Goal: Transaction & Acquisition: Book appointment/travel/reservation

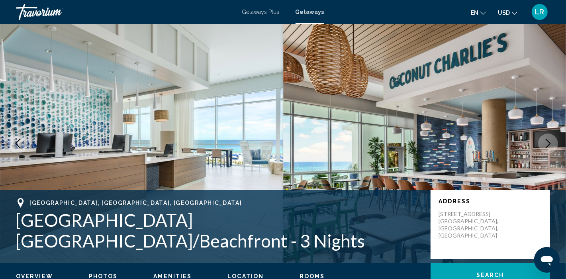
scroll to position [7, 0]
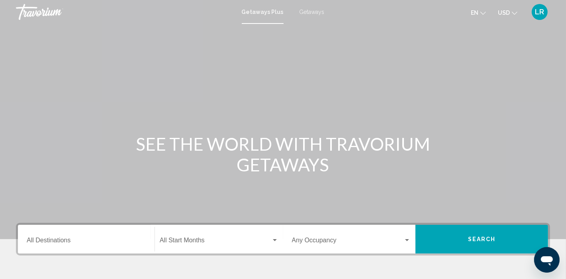
click at [308, 13] on span "Getaways" at bounding box center [312, 12] width 25 height 6
click at [539, 9] on span "LR" at bounding box center [540, 12] width 9 height 8
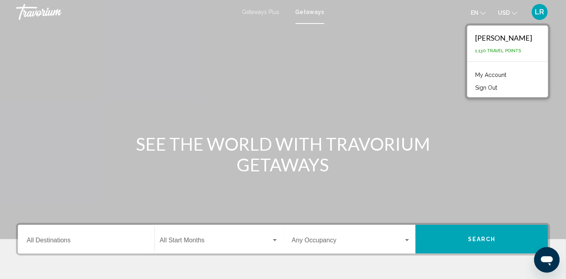
click at [499, 73] on link "My Account" at bounding box center [490, 75] width 39 height 10
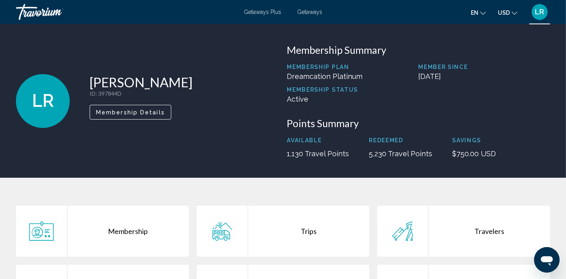
click at [129, 112] on span "Membership Details" at bounding box center [130, 112] width 69 height 6
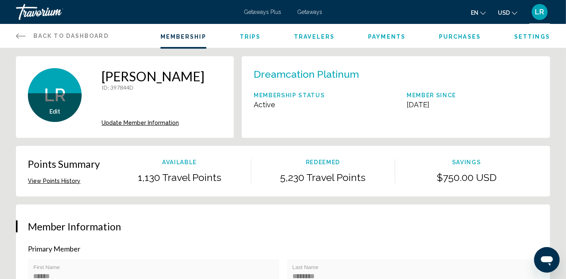
click at [18, 35] on icon "Main content" at bounding box center [21, 36] width 10 height 10
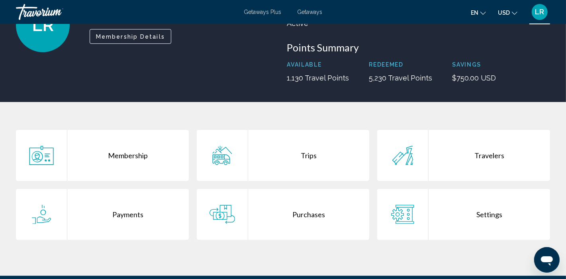
scroll to position [133, 0]
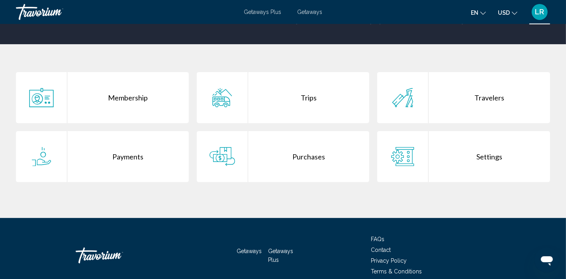
click at [267, 91] on div "Trips" at bounding box center [309, 97] width 122 height 51
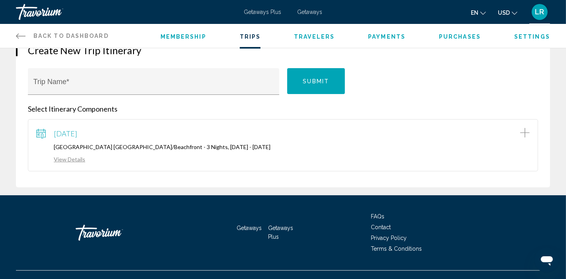
scroll to position [86, 0]
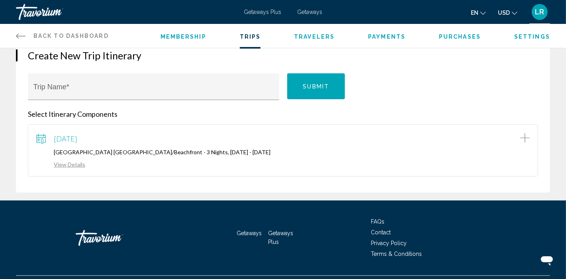
click at [69, 163] on link "View Details" at bounding box center [60, 164] width 49 height 7
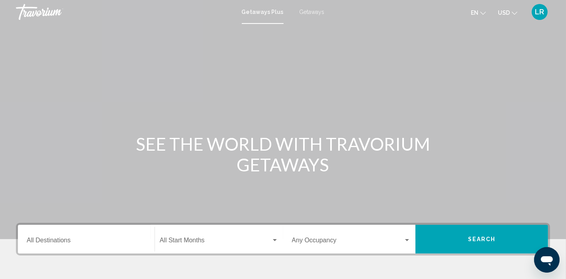
click at [309, 10] on span "Getaways" at bounding box center [312, 12] width 25 height 6
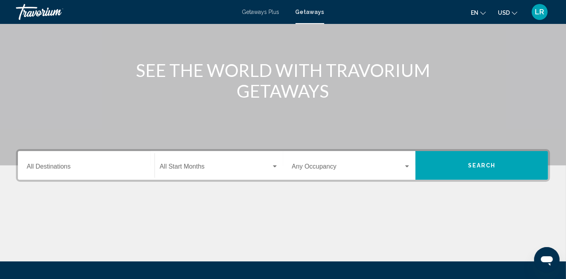
scroll to position [82, 0]
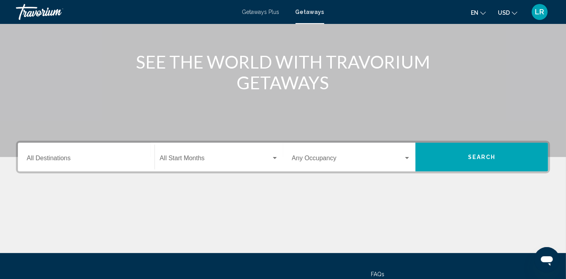
click at [31, 155] on div "Destination All Destinations" at bounding box center [86, 157] width 119 height 25
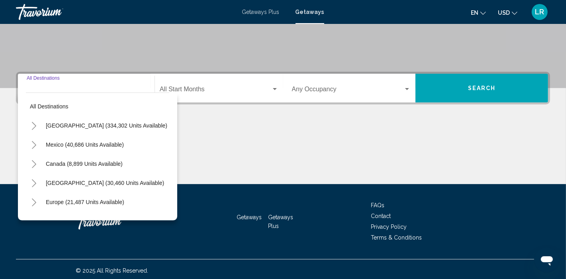
scroll to position [153, 0]
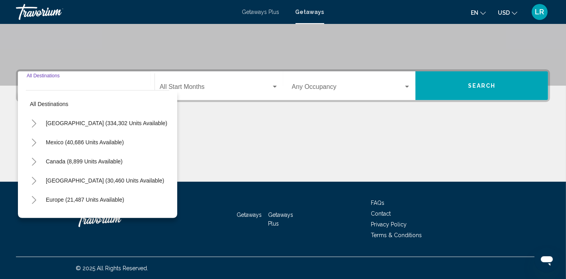
click at [33, 122] on icon "Toggle United States (334,302 units available)" at bounding box center [34, 124] width 6 height 8
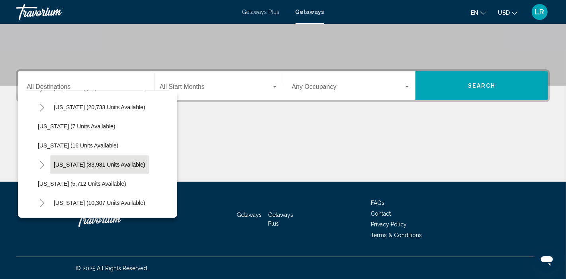
scroll to position [112, 0]
click at [90, 162] on span "[US_STATE] (83,981 units available)" at bounding box center [100, 164] width 92 height 6
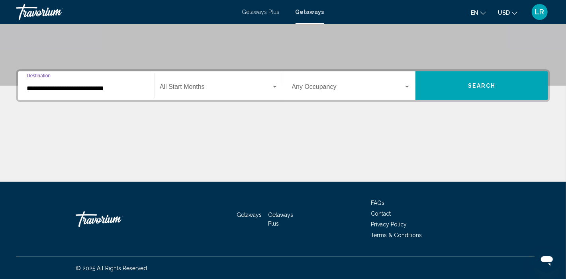
click at [35, 87] on input "**********" at bounding box center [86, 88] width 119 height 7
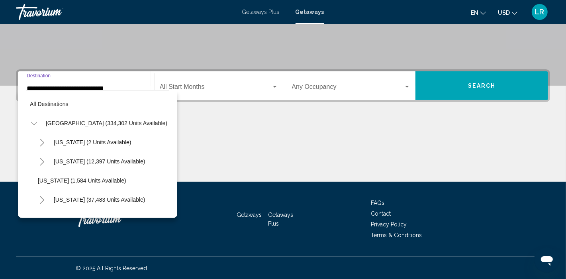
scroll to position [128, 0]
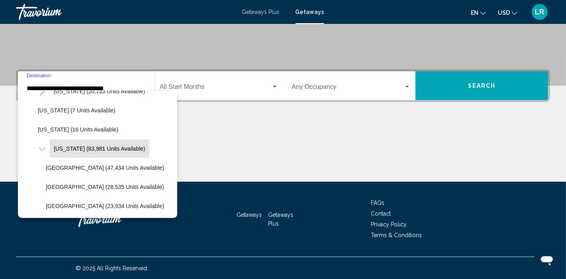
click at [43, 149] on icon "Toggle Florida (83,981 units available)" at bounding box center [42, 149] width 6 height 8
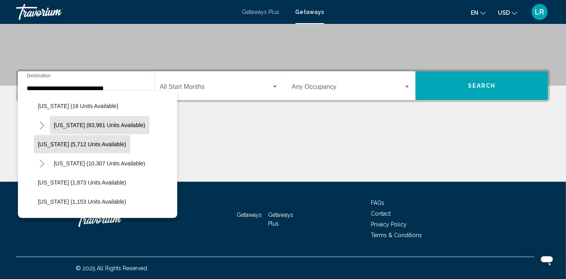
scroll to position [144, 0]
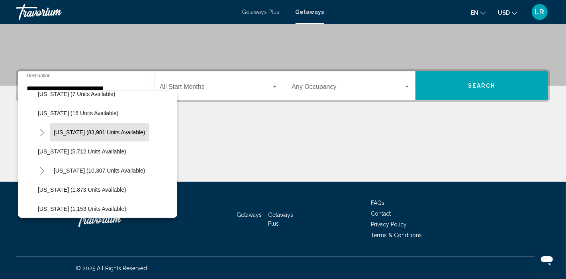
click at [41, 131] on icon "Toggle Florida (83,981 units available)" at bounding box center [42, 133] width 6 height 8
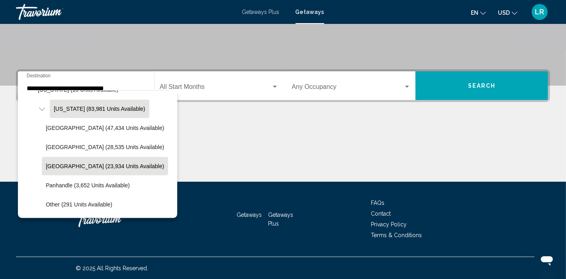
scroll to position [182, 0]
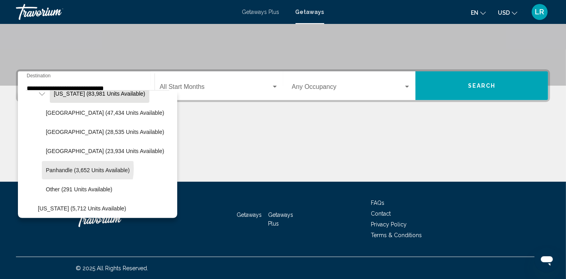
click at [69, 167] on span "Panhandle (3,652 units available)" at bounding box center [88, 170] width 84 height 6
type input "**********"
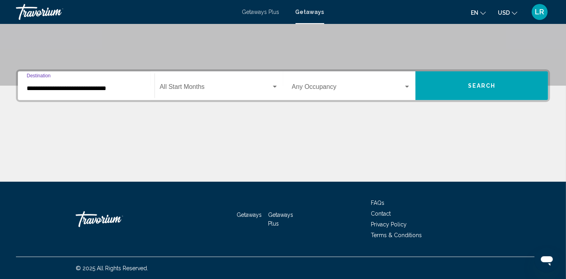
click at [458, 82] on button "Search" at bounding box center [482, 85] width 133 height 29
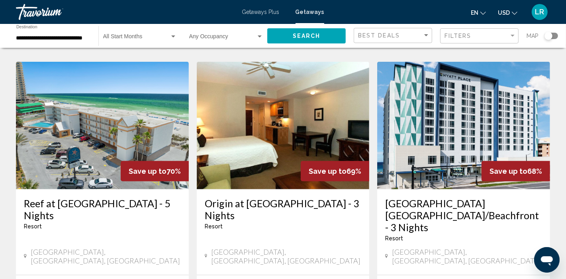
scroll to position [632, 0]
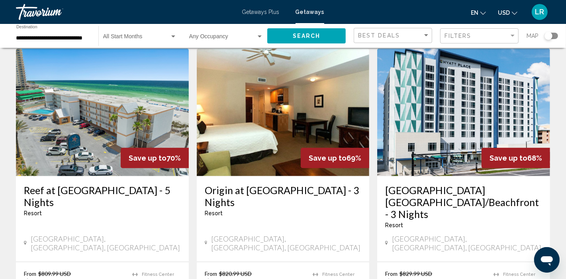
click at [445, 184] on h3 "[GEOGRAPHIC_DATA] [GEOGRAPHIC_DATA]/Beachfront - 3 Nights" at bounding box center [463, 202] width 157 height 36
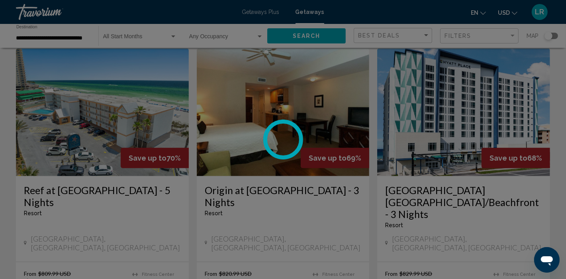
scroll to position [4, 0]
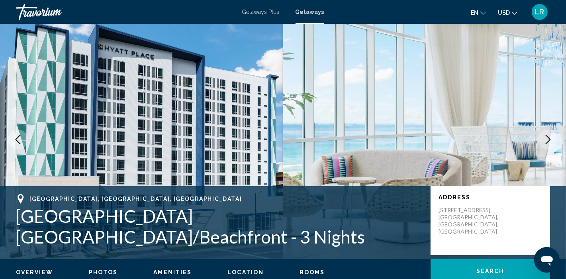
click at [548, 141] on icon "Next image" at bounding box center [548, 140] width 5 height 10
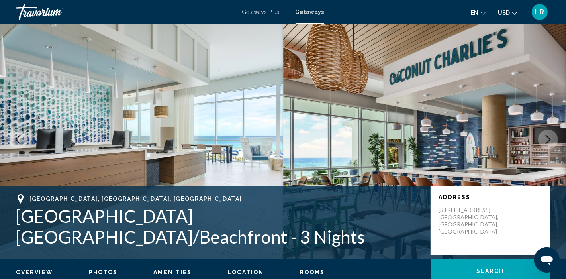
click at [549, 135] on icon "Next image" at bounding box center [548, 140] width 10 height 10
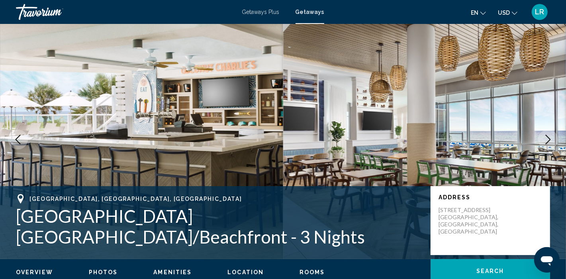
click at [549, 135] on icon "Next image" at bounding box center [548, 140] width 10 height 10
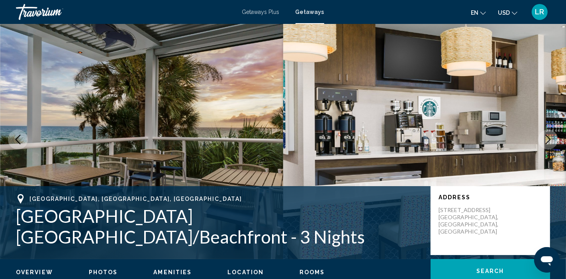
click at [549, 135] on icon "Next image" at bounding box center [548, 140] width 10 height 10
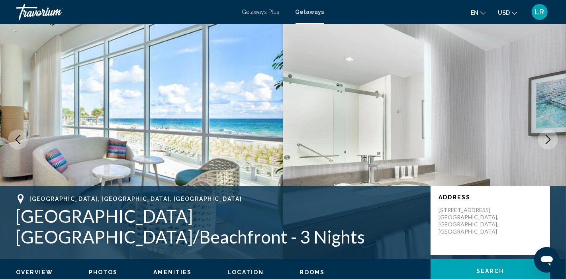
click at [549, 135] on icon "Next image" at bounding box center [548, 140] width 10 height 10
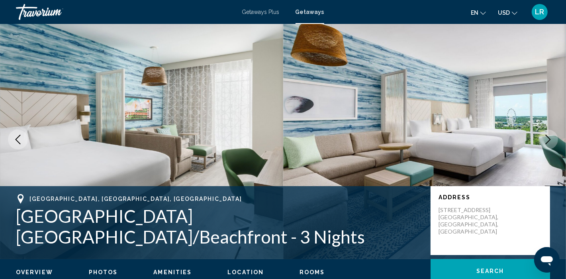
click at [549, 135] on icon "Next image" at bounding box center [548, 140] width 10 height 10
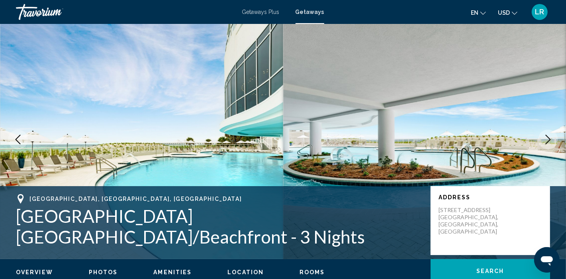
click at [544, 133] on button "Next image" at bounding box center [548, 139] width 20 height 20
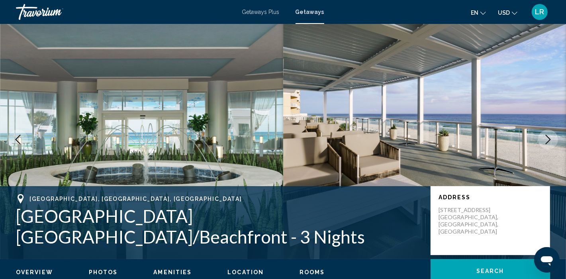
click at [542, 132] on button "Next image" at bounding box center [548, 139] width 20 height 20
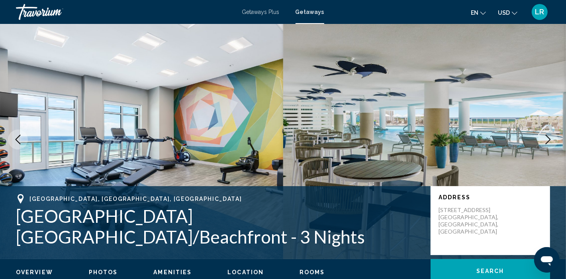
click at [542, 132] on button "Next image" at bounding box center [548, 139] width 20 height 20
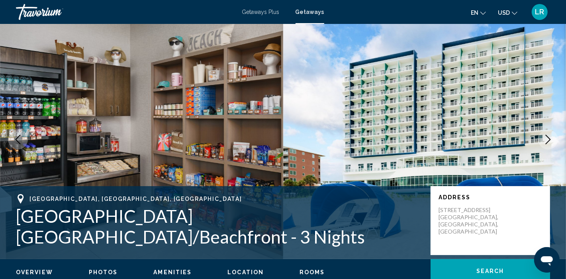
click at [542, 132] on button "Next image" at bounding box center [548, 139] width 20 height 20
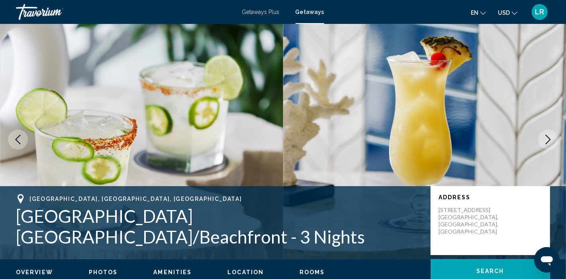
click at [542, 132] on button "Next image" at bounding box center [548, 139] width 20 height 20
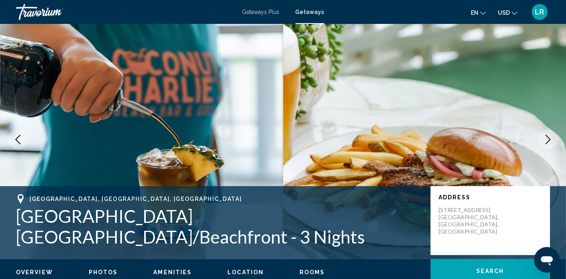
click at [542, 132] on button "Next image" at bounding box center [548, 139] width 20 height 20
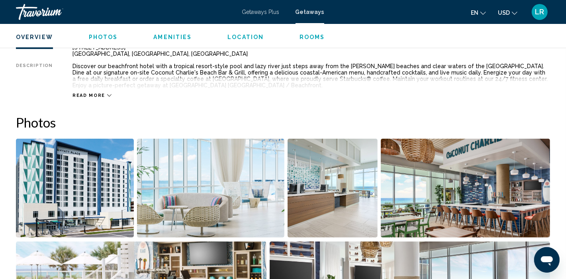
scroll to position [304, 0]
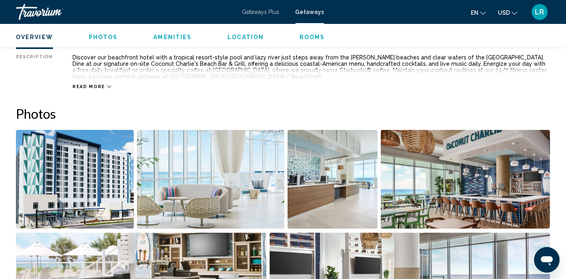
click at [107, 85] on icon "Main content" at bounding box center [109, 86] width 4 height 4
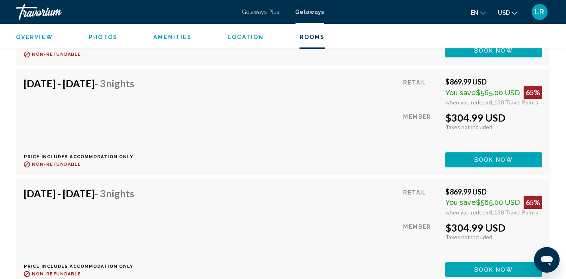
scroll to position [13222, 0]
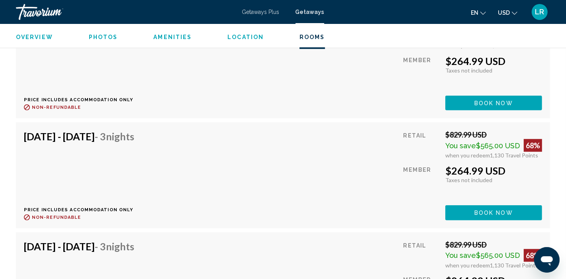
scroll to position [23002, 0]
